Goal: Navigation & Orientation: Understand site structure

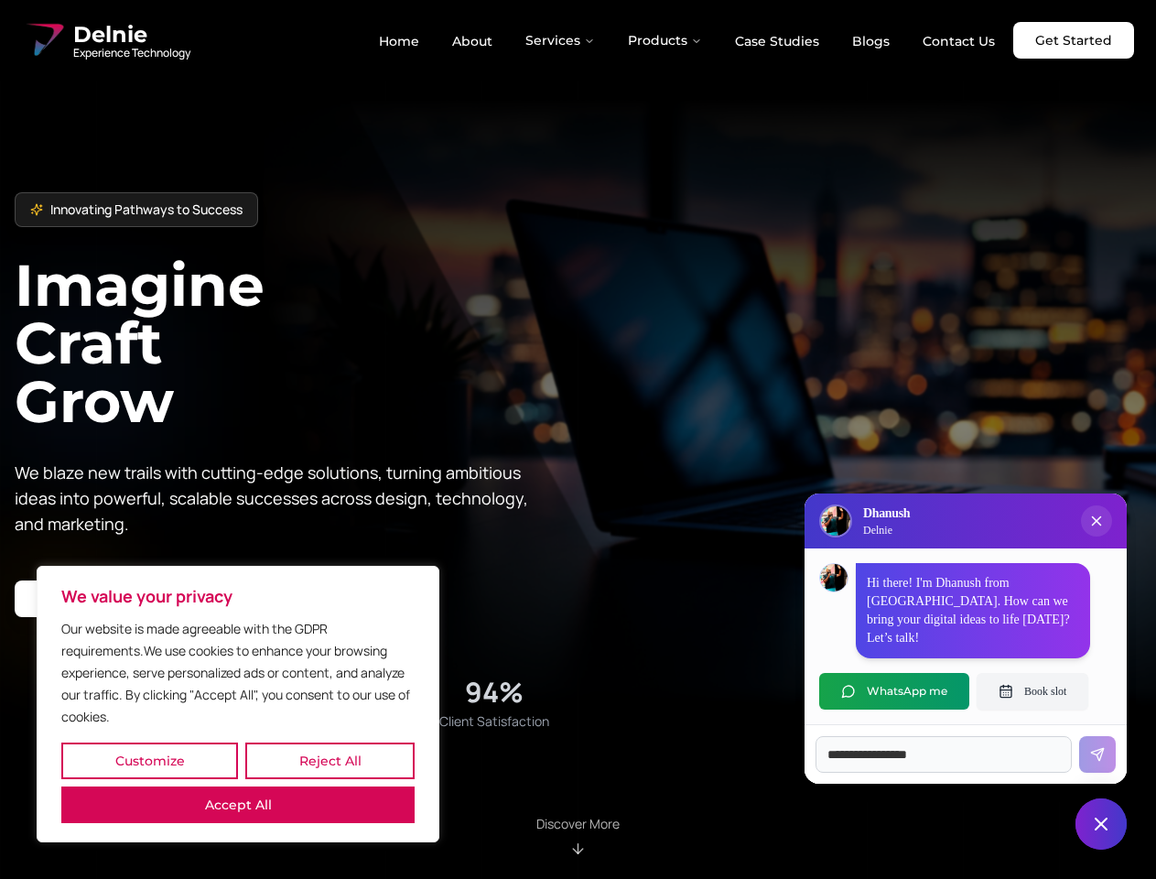
click at [149, 761] on button "Customize" at bounding box center [149, 760] width 177 height 37
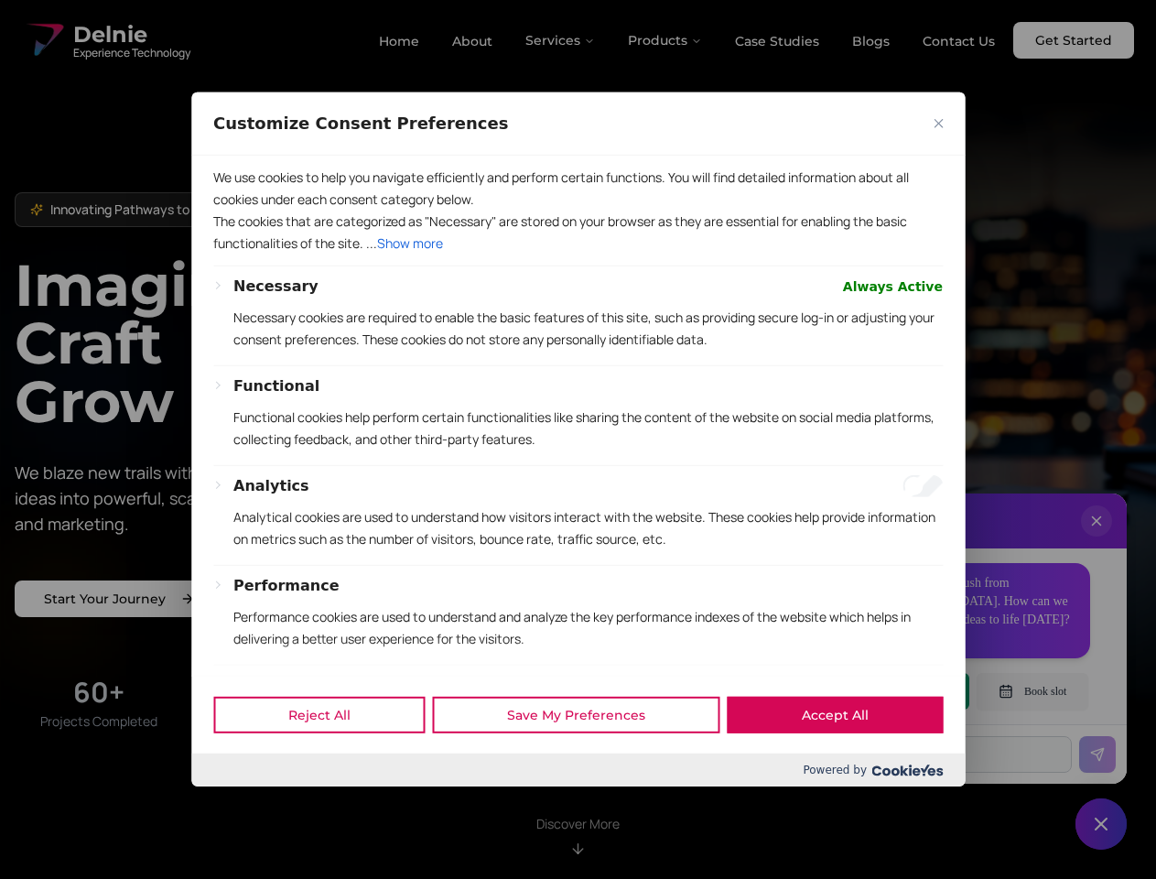
click at [330, 761] on div "Customize Consent Preferences We use cookies to help you navigate efficiently a…" at bounding box center [578, 439] width 774 height 694
click at [238, 786] on div "Powered by" at bounding box center [578, 769] width 774 height 33
click at [578, 439] on p "Functional cookies help perform certain functionalities like sharing the conten…" at bounding box center [588, 428] width 710 height 44
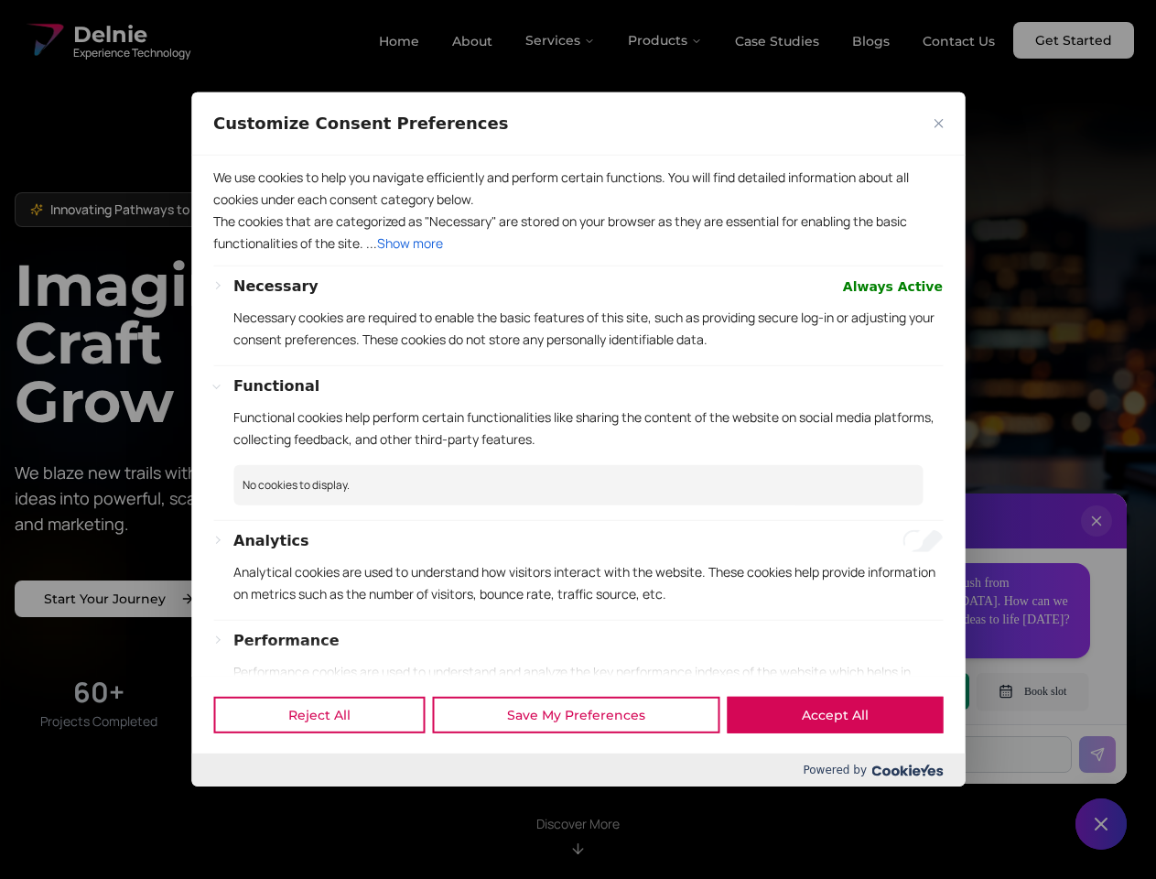
click at [561, 40] on div at bounding box center [578, 439] width 1156 height 879
click at [666, 40] on div at bounding box center [578, 439] width 1156 height 879
click at [1097, 539] on div at bounding box center [578, 439] width 1156 height 879
click at [894, 691] on div "Reject All Save My Preferences Accept All" at bounding box center [578, 715] width 774 height 78
click at [1033, 691] on div at bounding box center [578, 439] width 1156 height 879
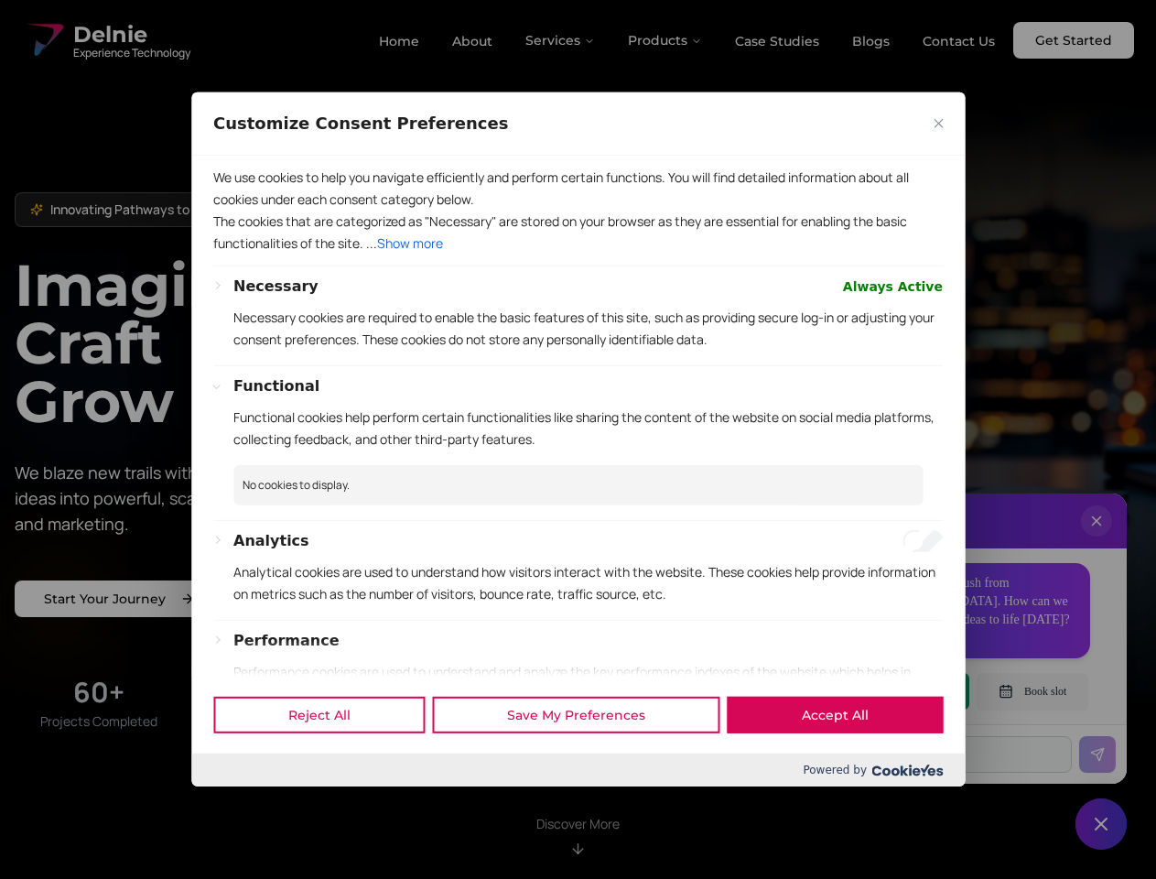
click at [1101, 824] on div at bounding box center [578, 439] width 1156 height 879
